Goal: Task Accomplishment & Management: Complete application form

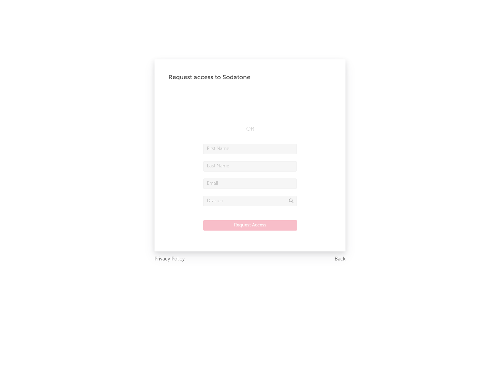
click at [250, 149] on input "text" at bounding box center [250, 149] width 94 height 10
type input "[PERSON_NAME]"
click at [250, 166] on input "text" at bounding box center [250, 166] width 94 height 10
type input "[PERSON_NAME]"
click at [250, 183] on input "text" at bounding box center [250, 184] width 94 height 10
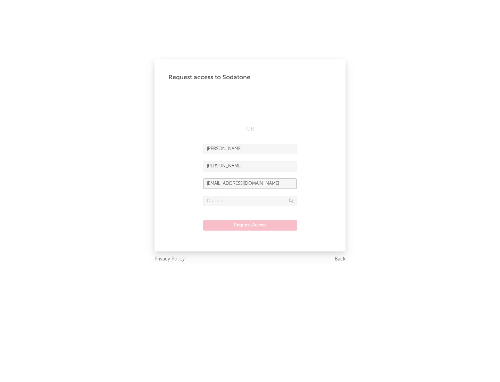
type input "[EMAIL_ADDRESS][DOMAIN_NAME]"
click at [250, 201] on input "text" at bounding box center [250, 201] width 94 height 10
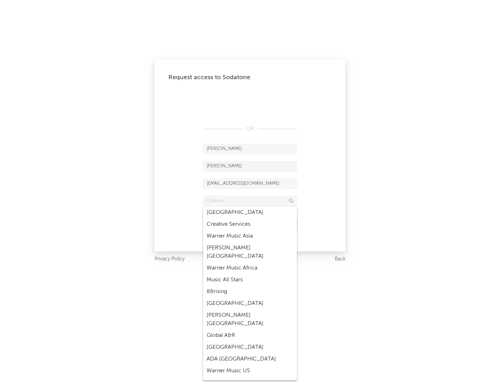
click at [250, 274] on div "Music All Stars" at bounding box center [250, 280] width 94 height 12
type input "Music All Stars"
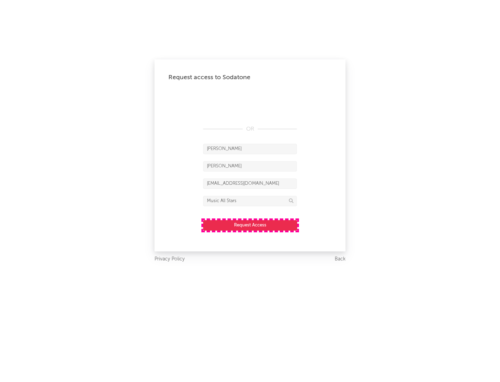
click at [250, 225] on button "Request Access" at bounding box center [250, 225] width 94 height 10
